Goal: Check status

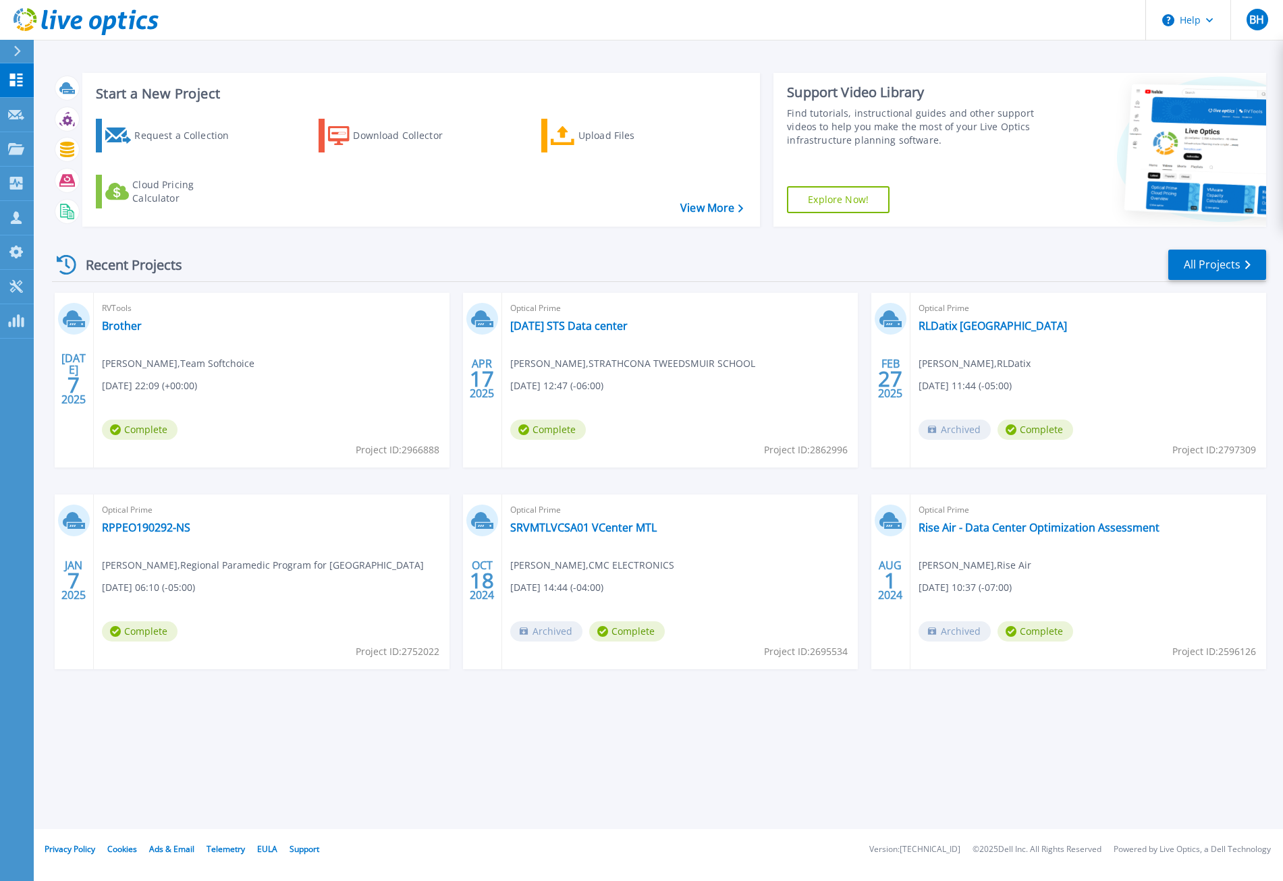
click at [363, 732] on div "Start a New Project Request a Collection Download Collector Upload Files Cloud …" at bounding box center [658, 414] width 1249 height 829
click at [1077, 526] on link "Rise Air - Data Center Optimization Assessment" at bounding box center [1038, 527] width 241 height 13
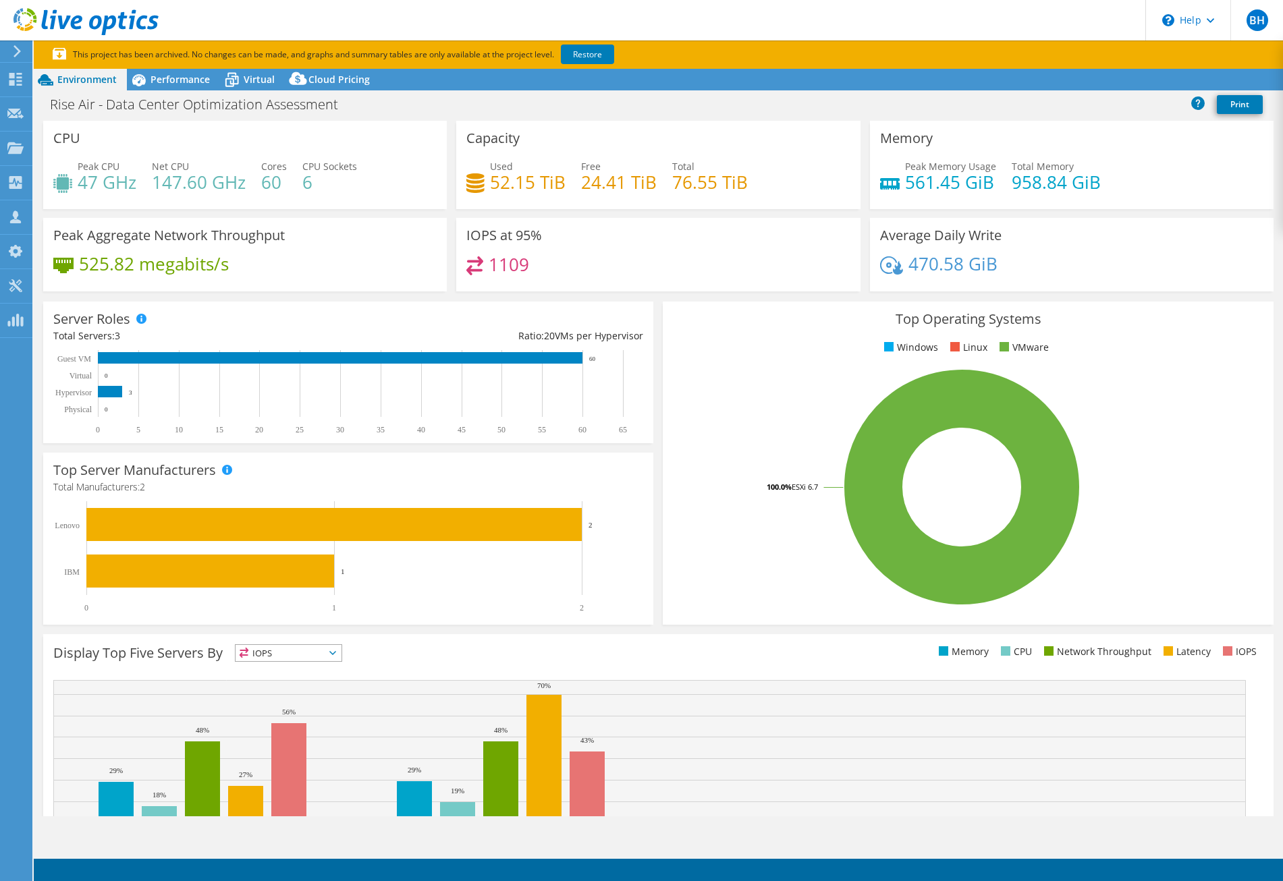
select select "USD"
click at [980, 830] on div "Project Actions Project Actions Reports Share Export vSAN ReadyNode Sizer" at bounding box center [658, 489] width 1249 height 841
click at [184, 76] on span "Performance" at bounding box center [179, 79] width 59 height 13
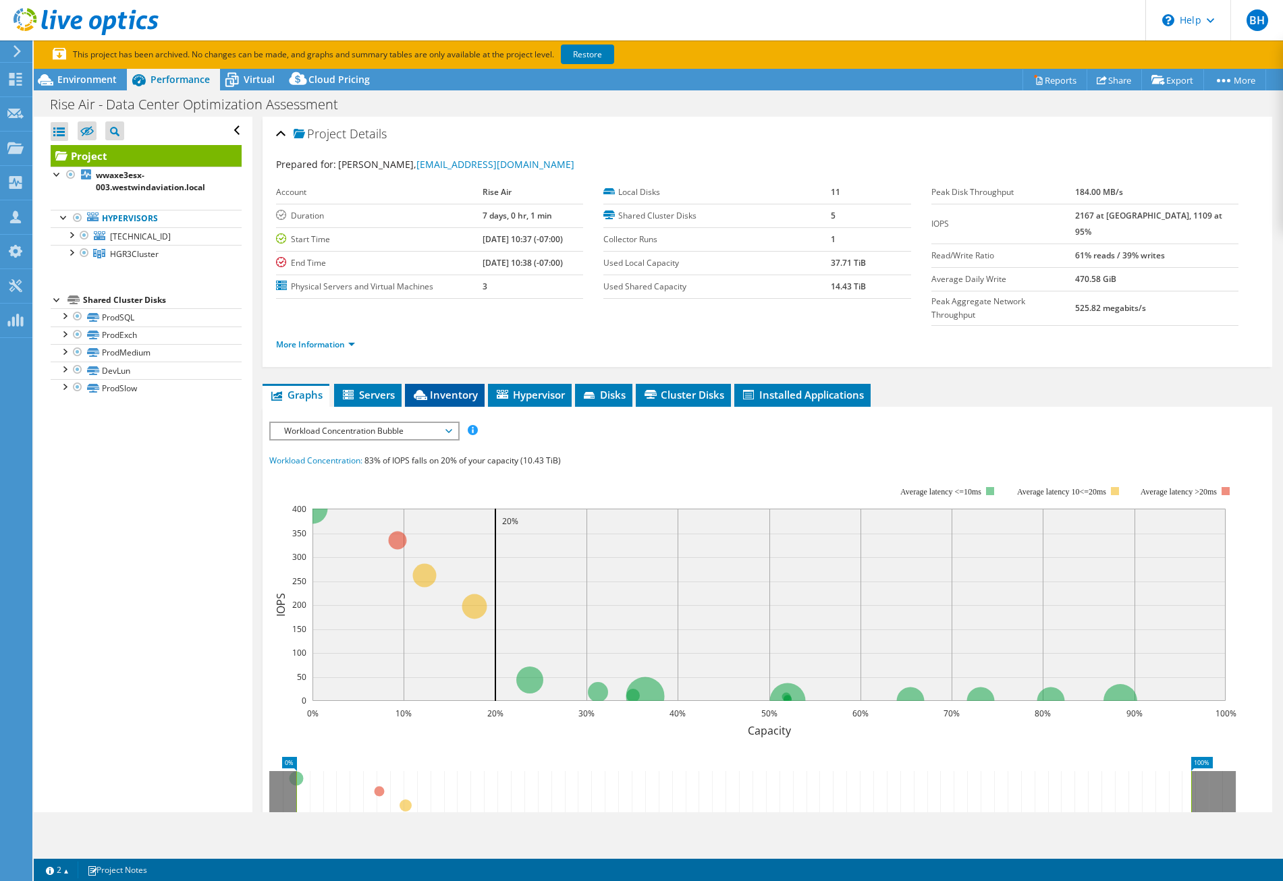
click at [443, 388] on span "Inventory" at bounding box center [445, 394] width 66 height 13
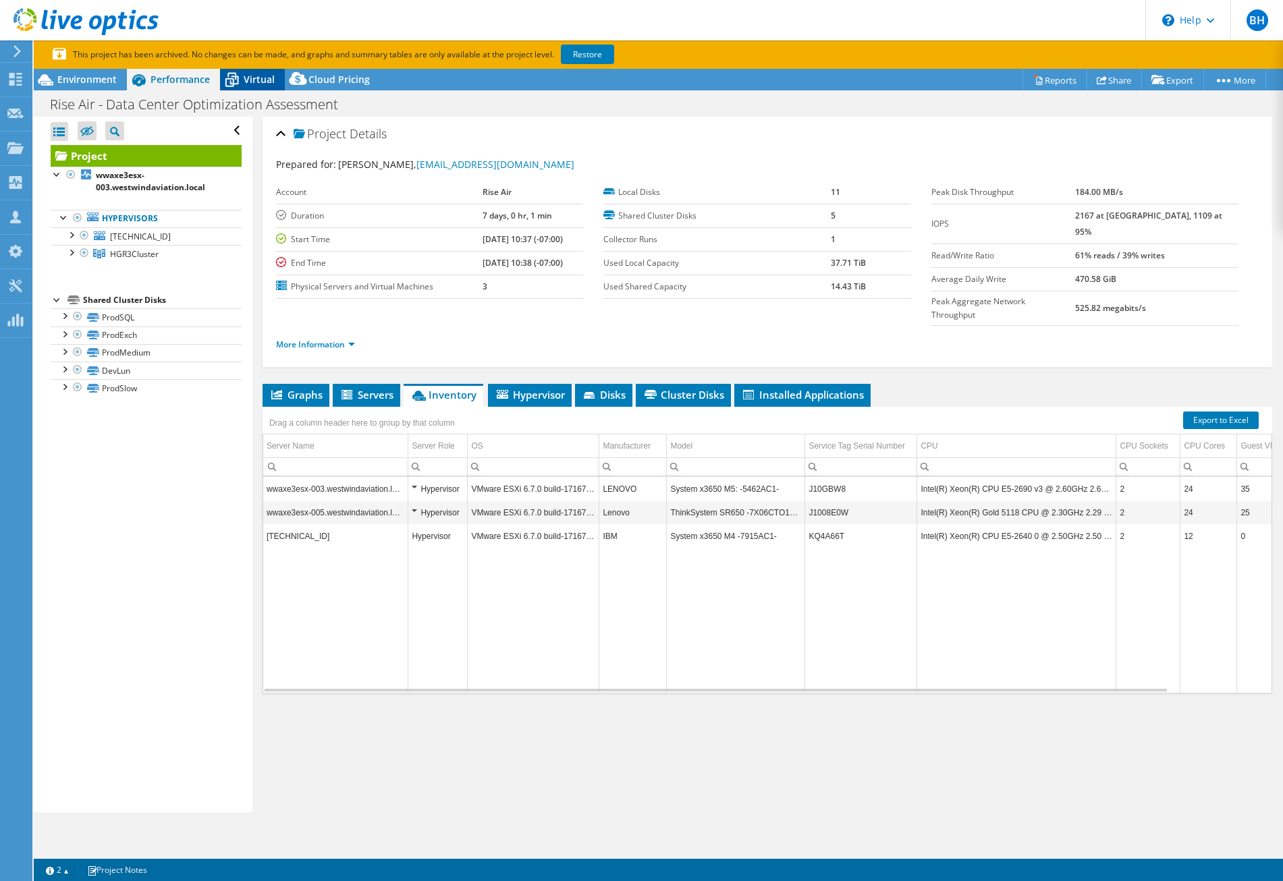
click at [264, 73] on span "Virtual" at bounding box center [259, 79] width 31 height 13
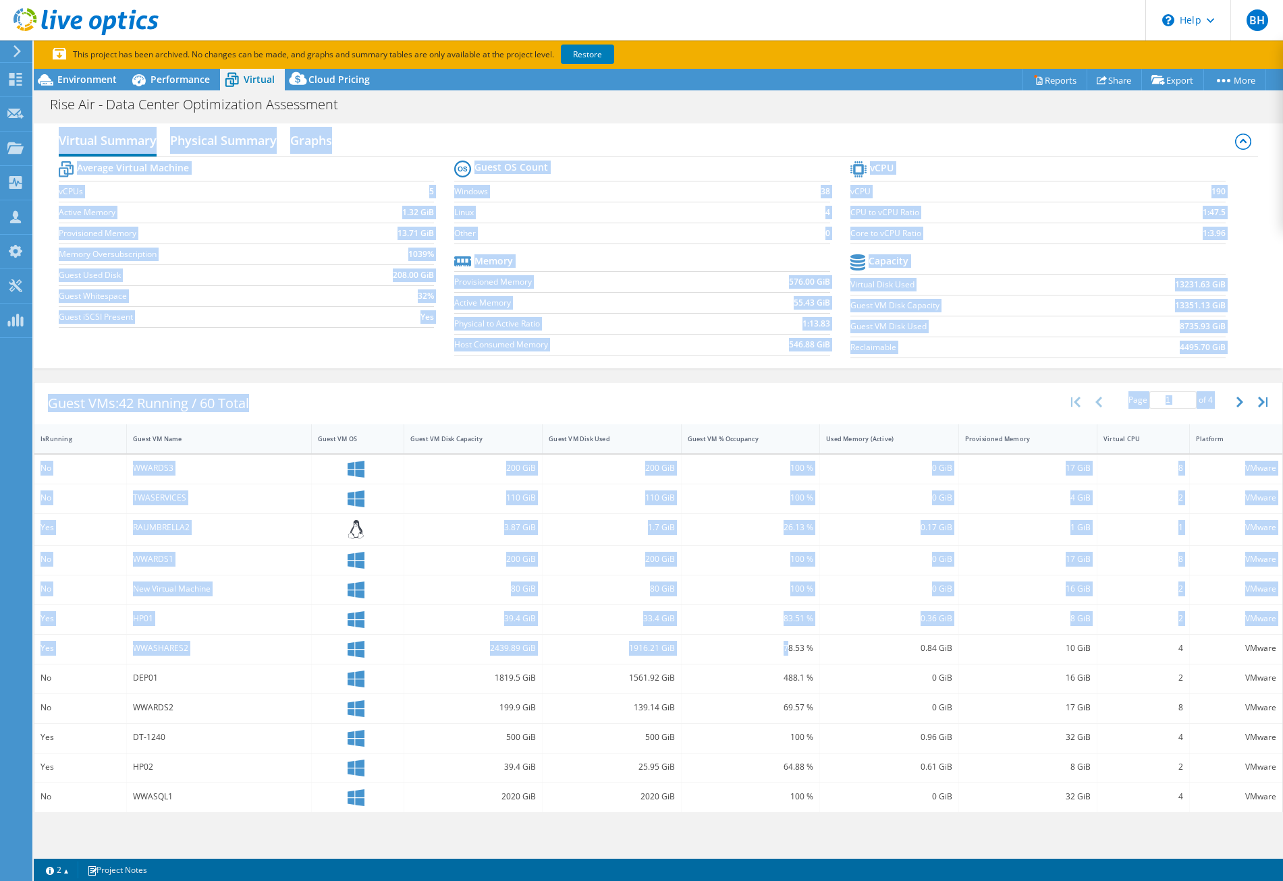
drag, startPoint x: 784, startPoint y: 646, endPoint x: 1194, endPoint y: 653, distance: 409.6
click at [1231, 649] on div "Yes WWASHARES2 2439.89 GiB 1916.21 GiB 78.53 % 0.84 GiB 10 GiB 4 VMware" at bounding box center [658, 649] width 1248 height 29
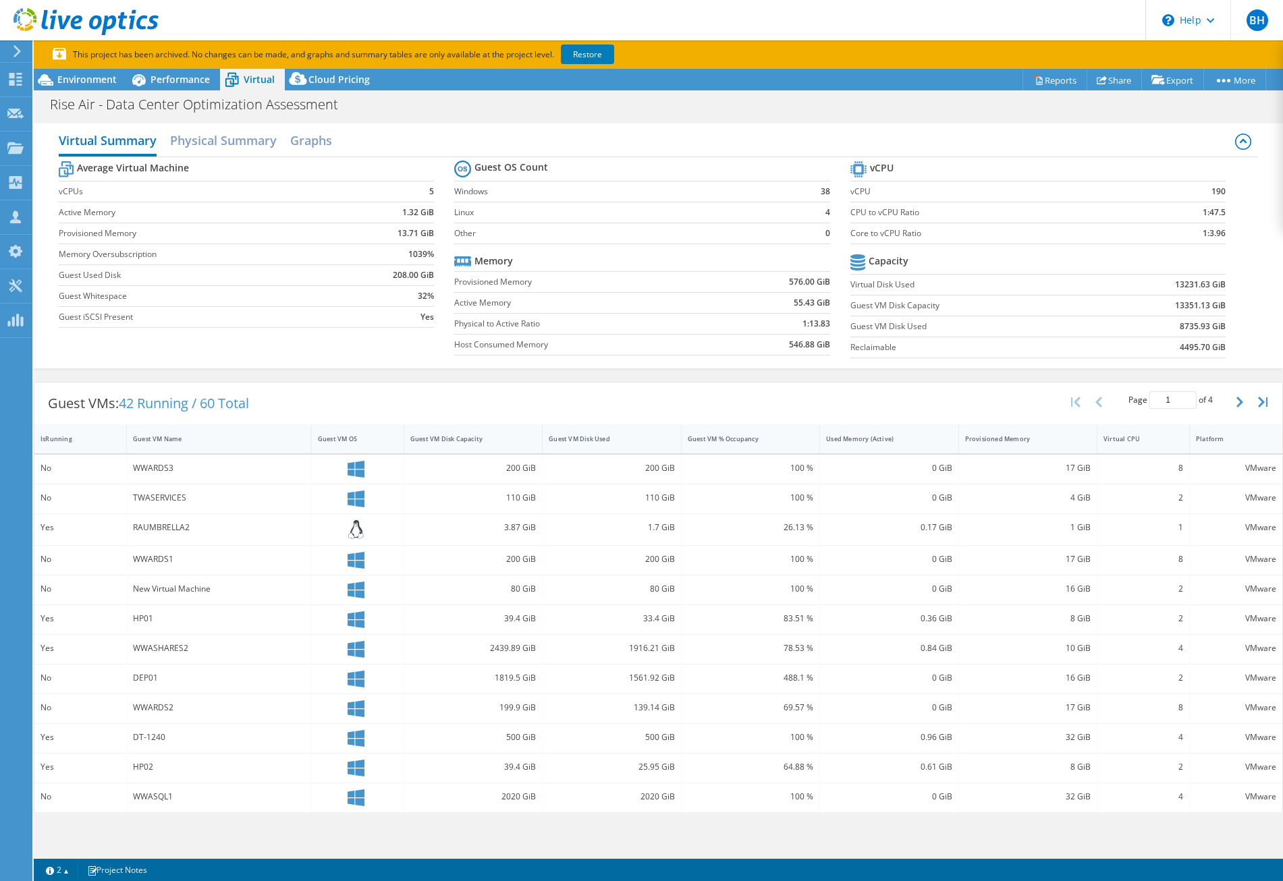
click at [1050, 735] on div "32 GiB" at bounding box center [1028, 737] width 126 height 15
click at [244, 151] on h2 "Physical Summary" at bounding box center [223, 142] width 107 height 30
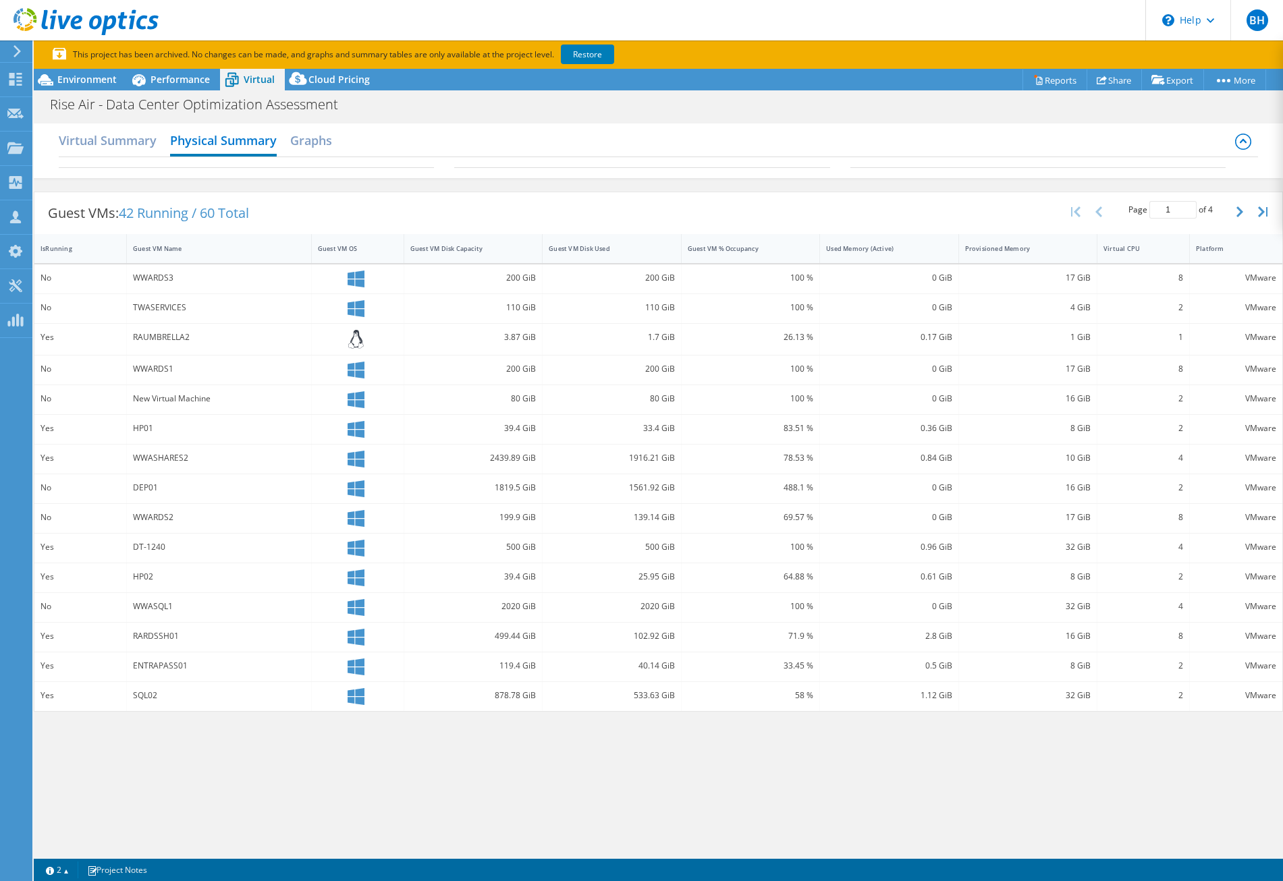
click at [338, 143] on div "Virtual Summary Physical Summary Graphs" at bounding box center [658, 142] width 1199 height 30
click at [316, 142] on h2 "Graphs" at bounding box center [311, 142] width 42 height 30
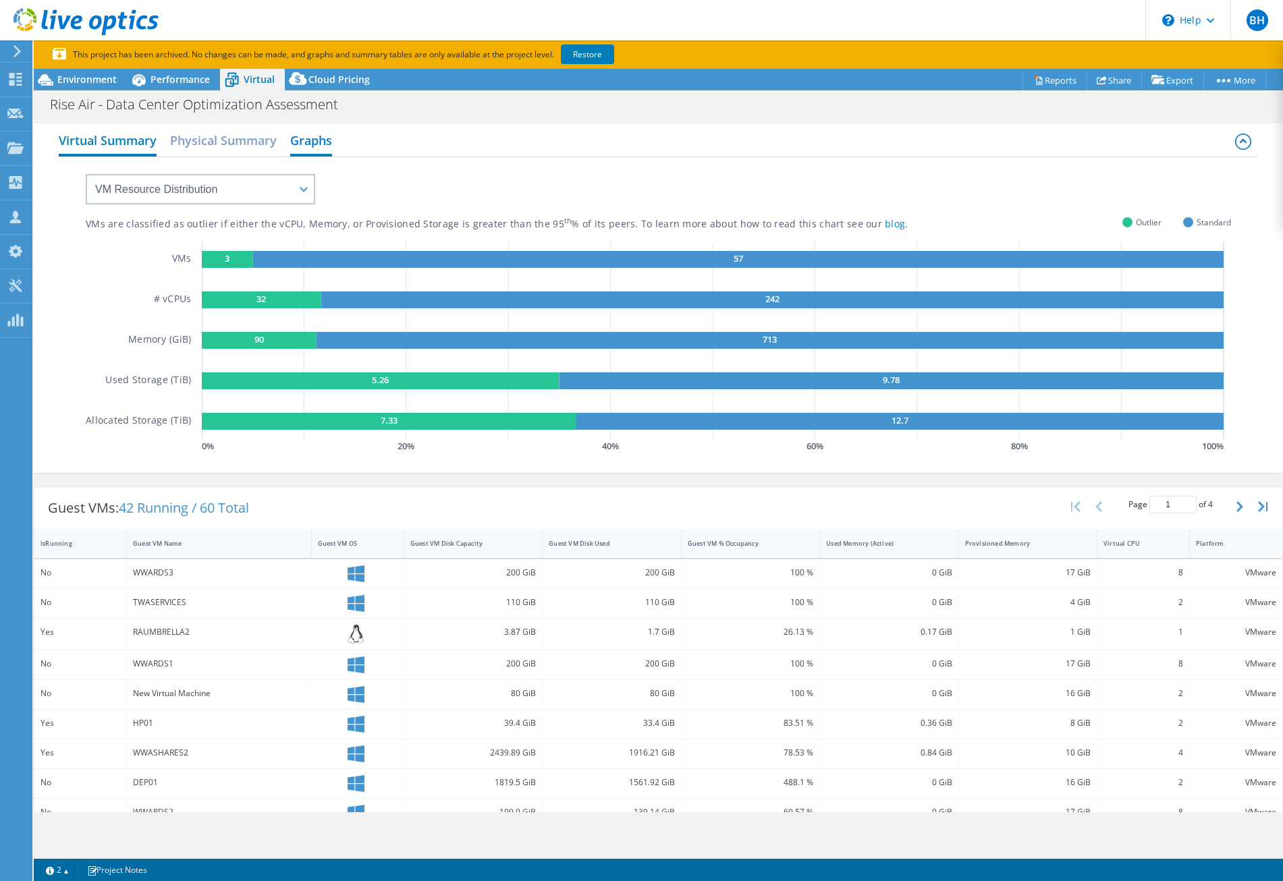
click at [88, 137] on h2 "Virtual Summary" at bounding box center [108, 142] width 98 height 30
